Goal: Task Accomplishment & Management: Use online tool/utility

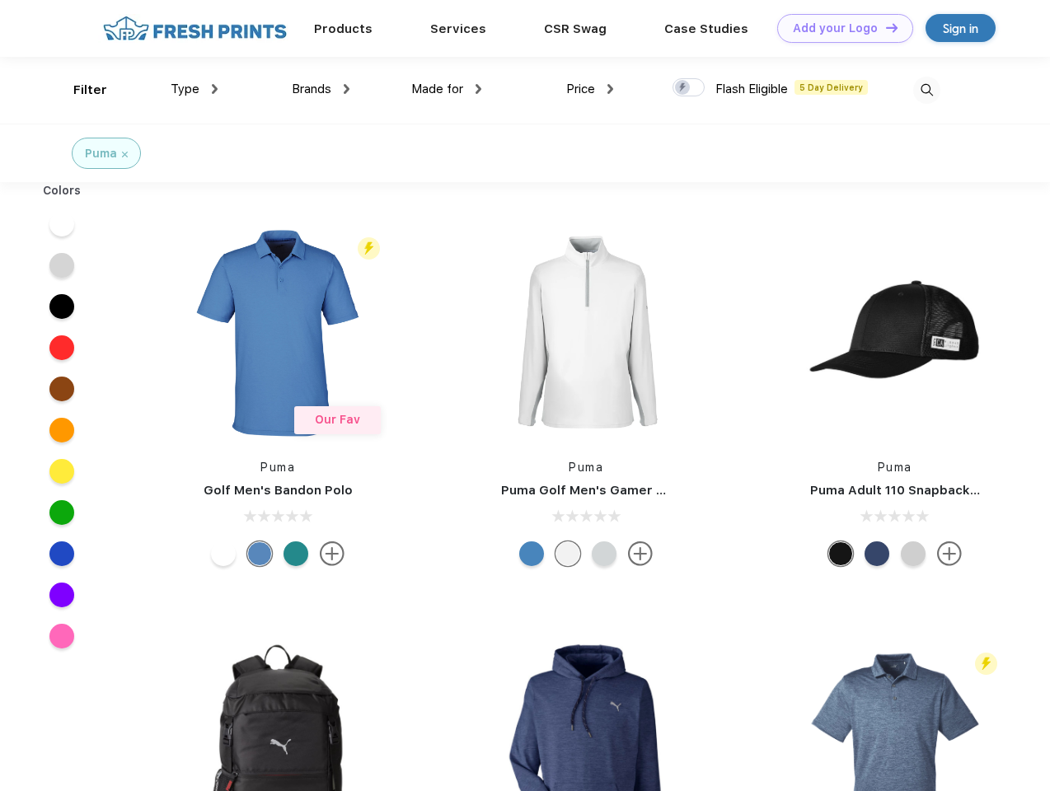
click at [839, 28] on link "Add your Logo Design Tool" at bounding box center [845, 28] width 136 height 29
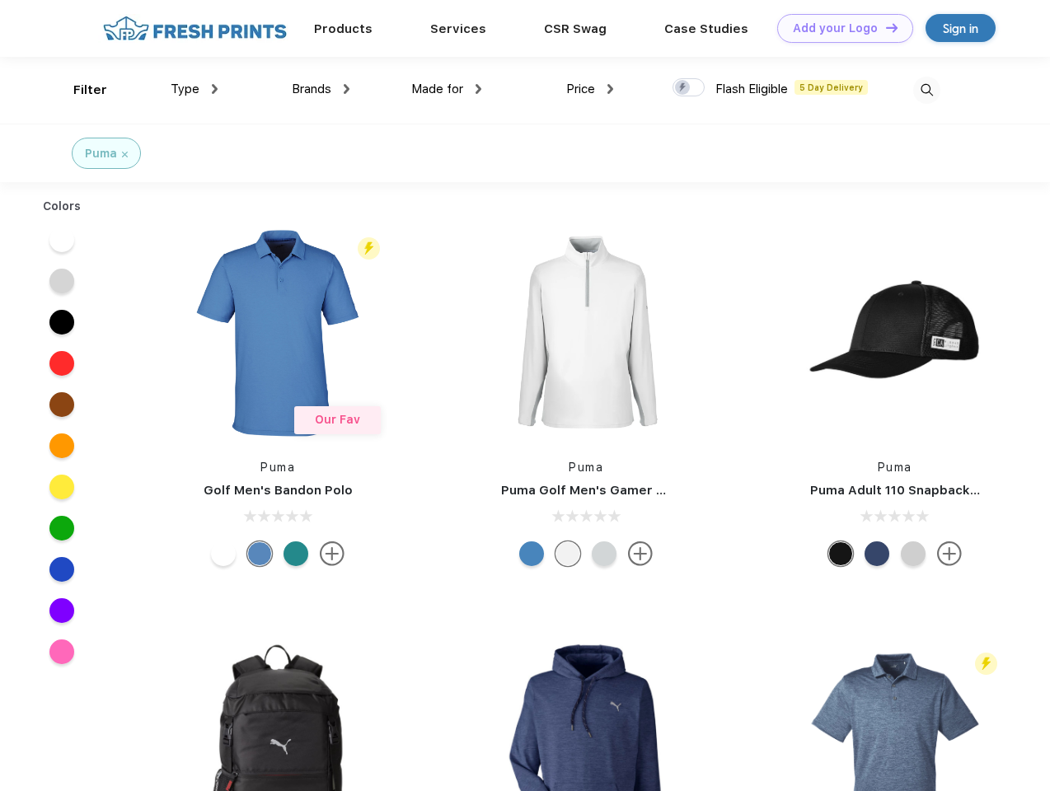
click at [0, 0] on div "Design Tool" at bounding box center [0, 0] width 0 height 0
click at [884, 27] on link "Add your Logo Design Tool" at bounding box center [845, 28] width 136 height 29
click at [79, 90] on div "Filter" at bounding box center [90, 90] width 34 height 19
click at [194, 89] on span "Type" at bounding box center [185, 89] width 29 height 15
click at [321, 89] on span "Brands" at bounding box center [312, 89] width 40 height 15
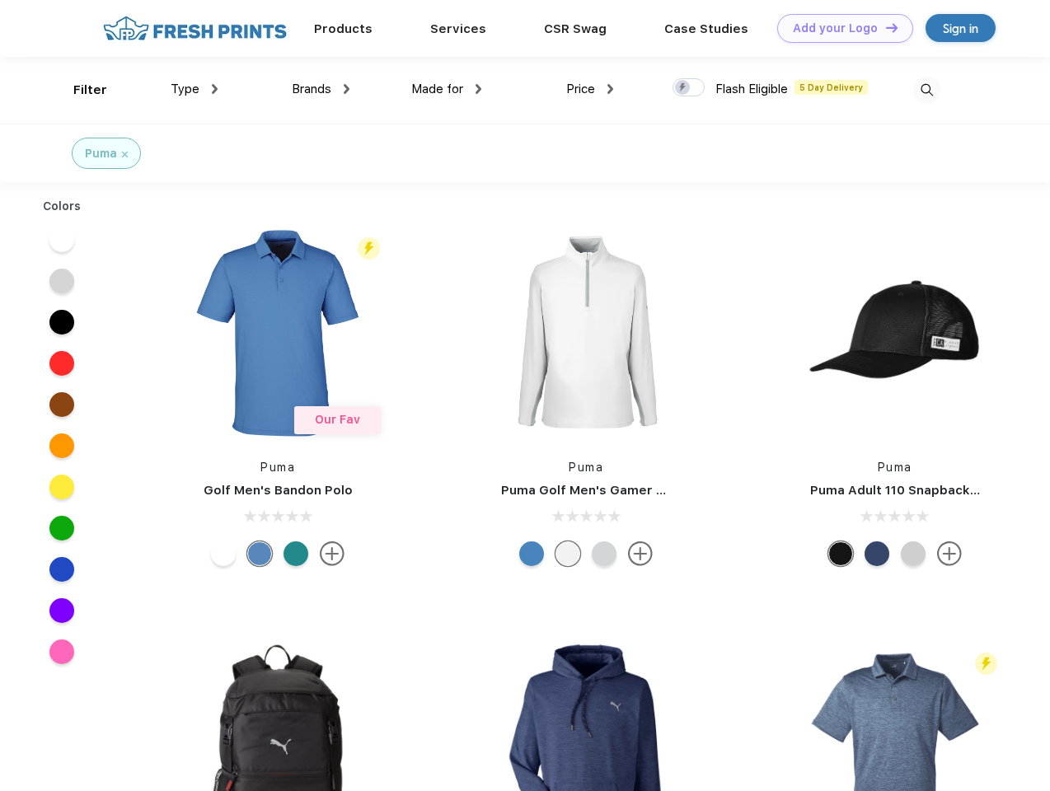
click at [447, 89] on span "Made for" at bounding box center [437, 89] width 52 height 15
click at [590, 89] on span "Price" at bounding box center [580, 89] width 29 height 15
click at [689, 88] on div at bounding box center [688, 87] width 32 height 18
click at [683, 88] on input "checkbox" at bounding box center [677, 82] width 11 height 11
click at [926, 90] on img at bounding box center [926, 90] width 27 height 27
